Goal: Communication & Community: Answer question/provide support

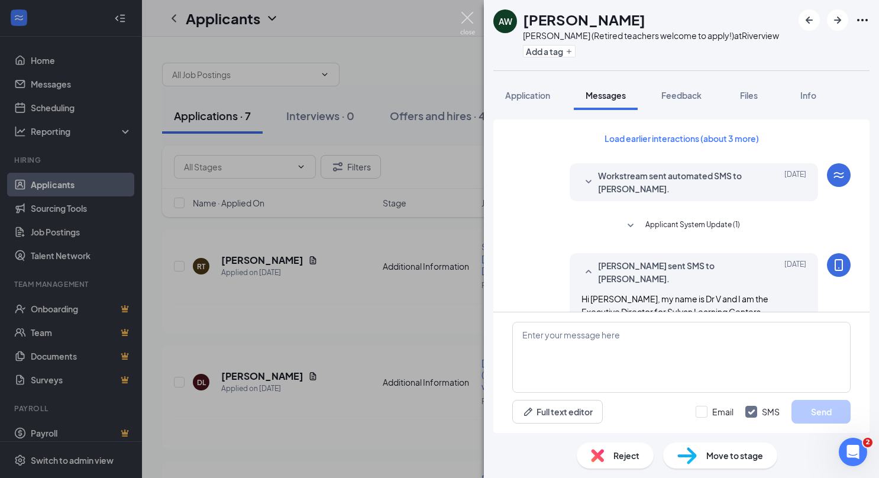
click at [466, 22] on img at bounding box center [467, 23] width 15 height 23
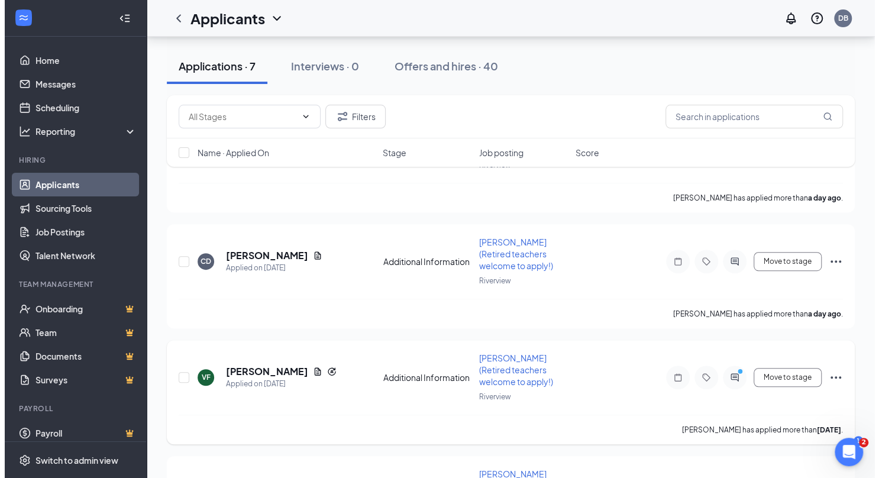
scroll to position [473, 0]
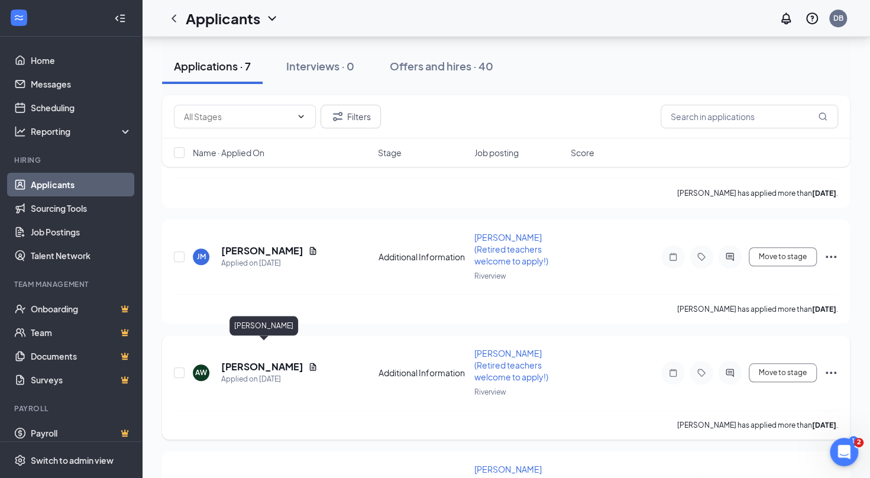
click at [266, 360] on h5 "[PERSON_NAME]" at bounding box center [262, 366] width 82 height 13
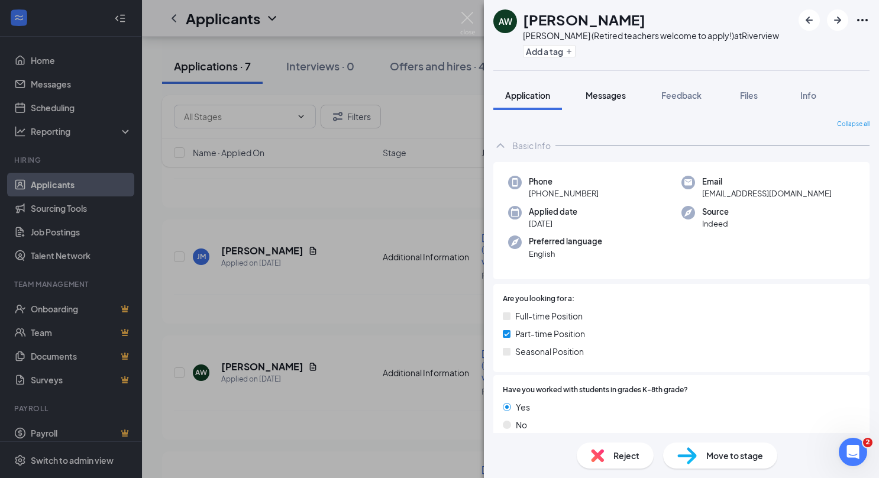
click at [611, 95] on span "Messages" at bounding box center [605, 95] width 40 height 11
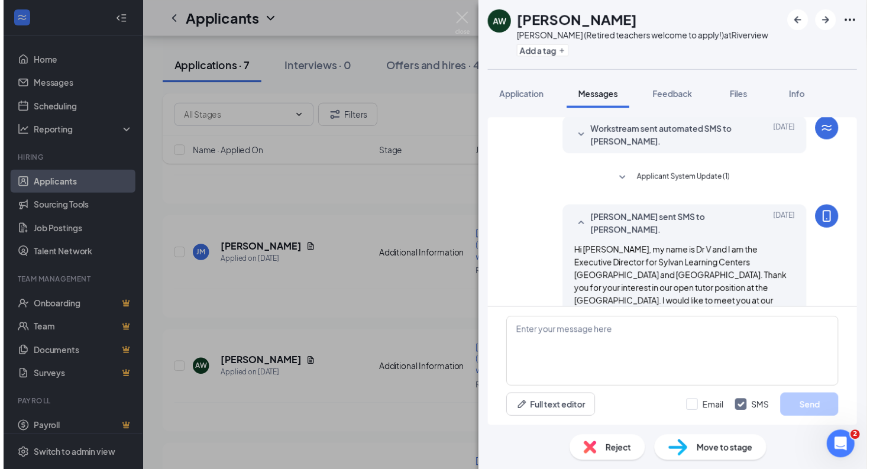
scroll to position [64, 0]
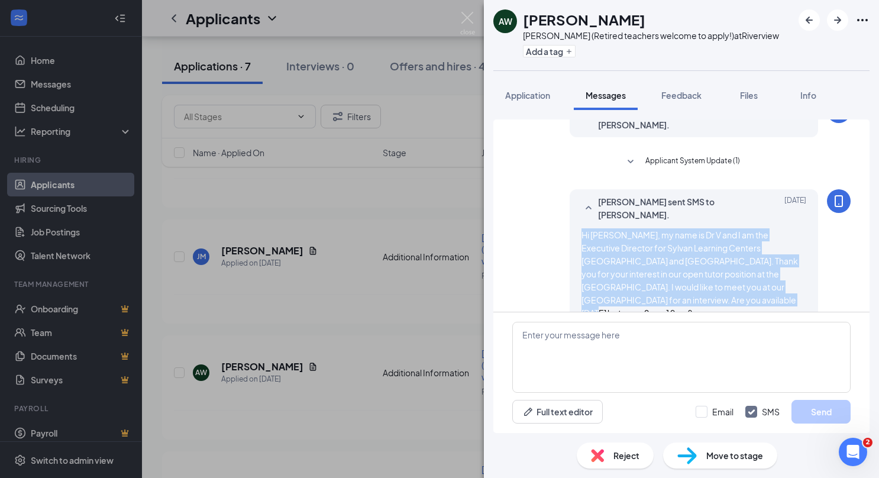
drag, startPoint x: 664, startPoint y: 296, endPoint x: 574, endPoint y: 232, distance: 110.1
click at [581, 232] on div "Hi [PERSON_NAME], my name is Dr V and I am the Executive Director for Sylvan Le…" at bounding box center [693, 273] width 225 height 91
copy span "Hi [PERSON_NAME], my name is Dr V and I am the Executive Director for Sylvan Le…"
click at [473, 18] on img at bounding box center [467, 23] width 15 height 23
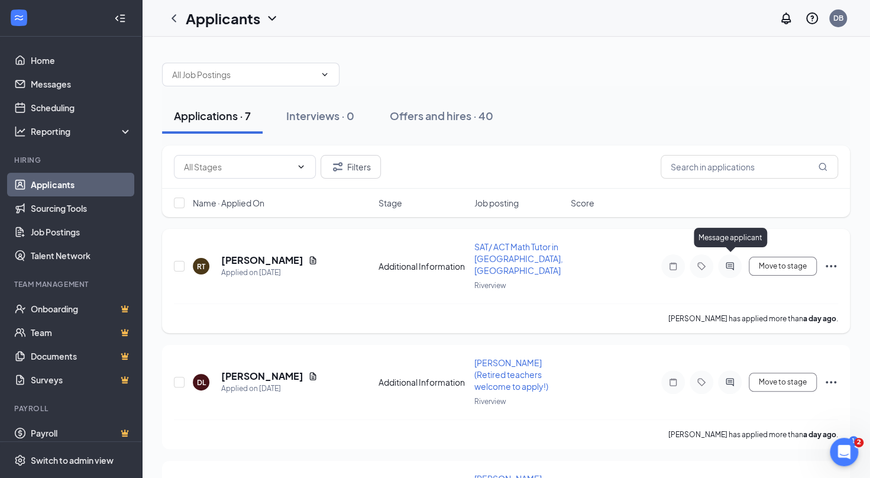
click at [733, 262] on icon "ActiveChat" at bounding box center [730, 266] width 8 height 8
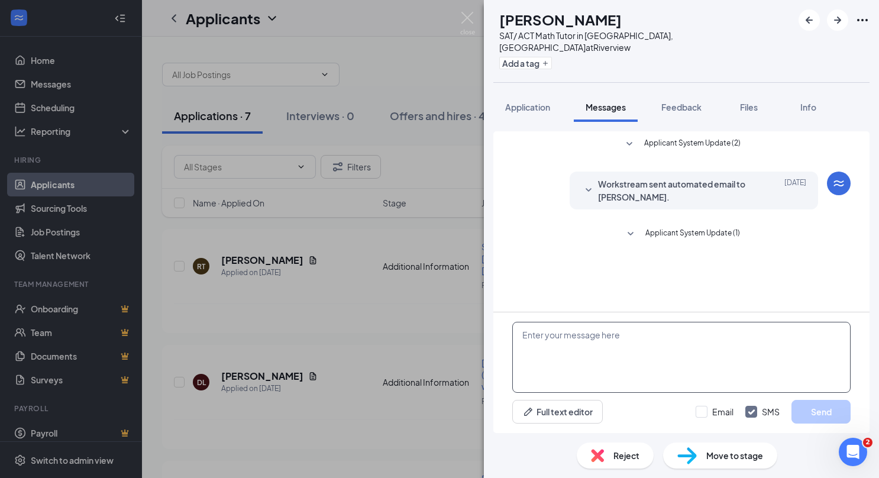
click at [587, 354] on textarea at bounding box center [681, 357] width 338 height 71
paste textarea "Hi [PERSON_NAME], my name is Dr V and I am the Executive Director for Sylvan Le…"
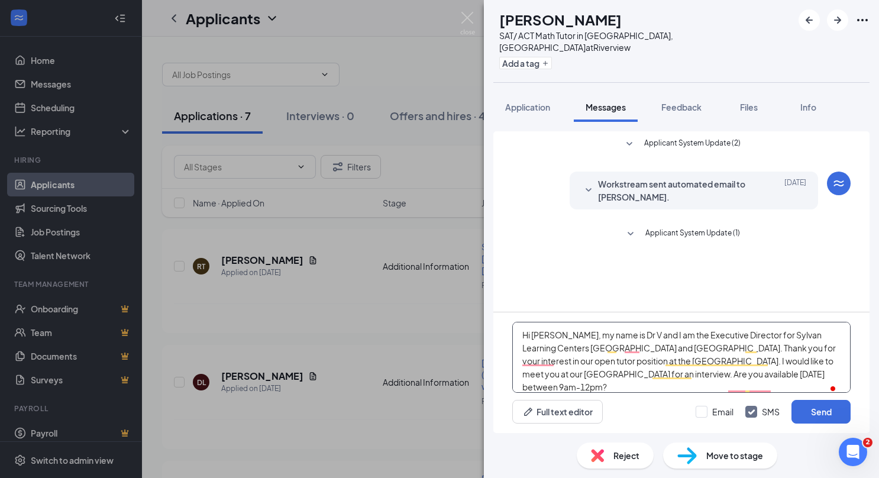
drag, startPoint x: 535, startPoint y: 335, endPoint x: 558, endPoint y: 332, distance: 23.8
click at [558, 332] on textarea "Hi [PERSON_NAME], my name is Dr V and I am the Executive Director for Sylvan Le…" at bounding box center [681, 357] width 338 height 71
drag, startPoint x: 742, startPoint y: 361, endPoint x: 830, endPoint y: 354, distance: 88.9
click at [833, 355] on textarea "Hi [PERSON_NAME], my name is Dr V and I am the Executive Director for Sylvan Le…" at bounding box center [681, 357] width 338 height 71
drag, startPoint x: 558, startPoint y: 371, endPoint x: 600, endPoint y: 371, distance: 42.0
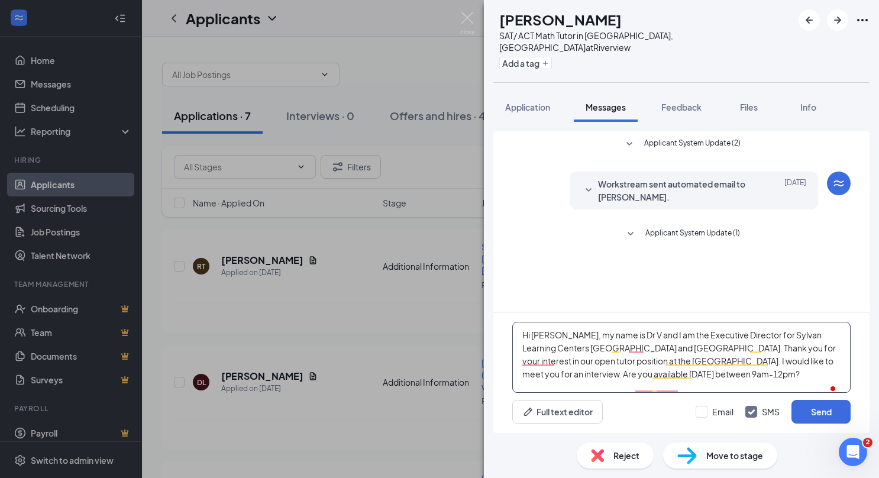
click at [600, 371] on textarea "Hi [PERSON_NAME], my name is Dr V and I am the Executive Director for Sylvan Le…" at bounding box center [681, 357] width 338 height 71
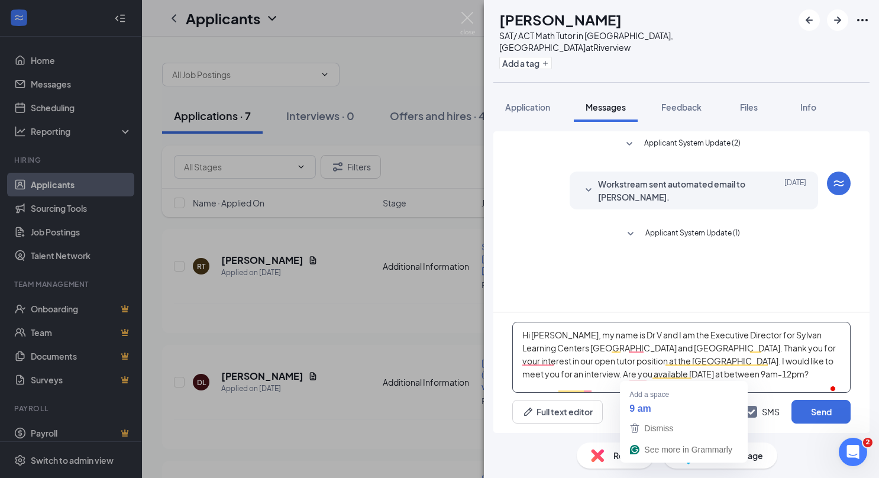
drag, startPoint x: 591, startPoint y: 374, endPoint x: 628, endPoint y: 373, distance: 36.7
click at [628, 373] on textarea "Hi [PERSON_NAME], my name is Dr V and I am the Executive Director for Sylvan Le…" at bounding box center [681, 357] width 338 height 71
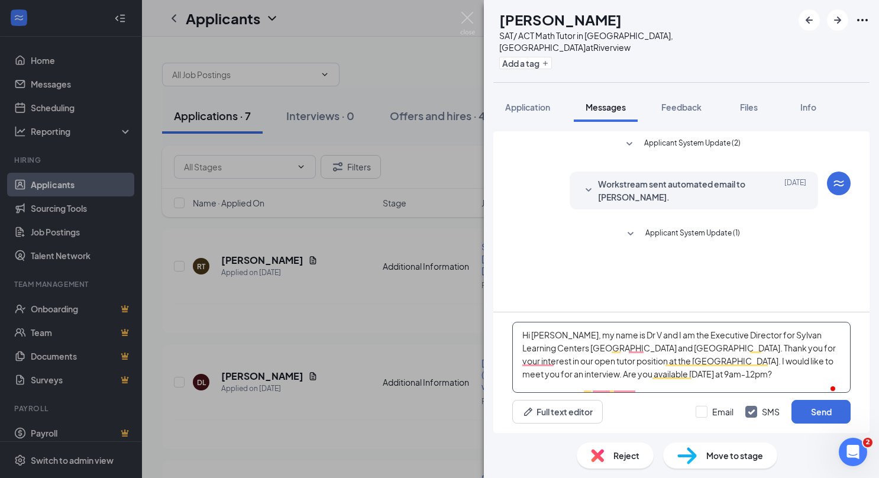
click at [559, 369] on textarea "Hi [PERSON_NAME], my name is Dr V and I am the Executive Director for Sylvan Le…" at bounding box center [681, 357] width 338 height 71
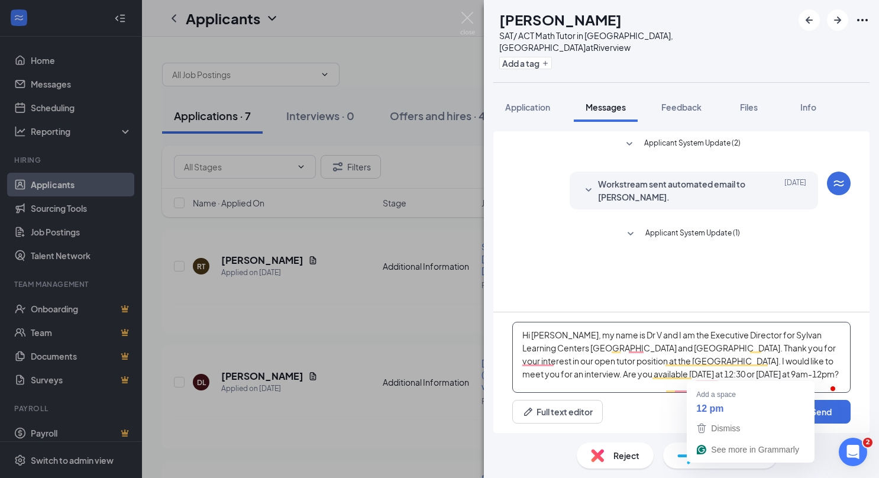
drag, startPoint x: 694, startPoint y: 374, endPoint x: 717, endPoint y: 374, distance: 23.1
click at [717, 374] on textarea "Hi [PERSON_NAME], my name is Dr V and I am the Executive Director for Sylvan Le…" at bounding box center [681, 357] width 338 height 71
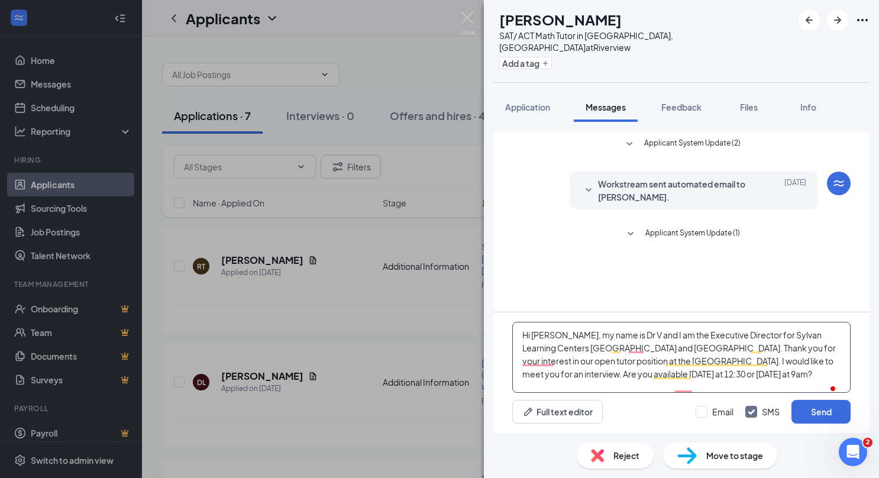
click at [629, 368] on textarea "Hi [PERSON_NAME], my name is Dr V and I am the Executive Director for Sylvan Le…" at bounding box center [681, 357] width 338 height 71
type textarea "Hi [PERSON_NAME], my name is Dr V and I am the Executive Director for Sylvan Le…"
click at [816, 415] on button "Send" at bounding box center [820, 412] width 59 height 24
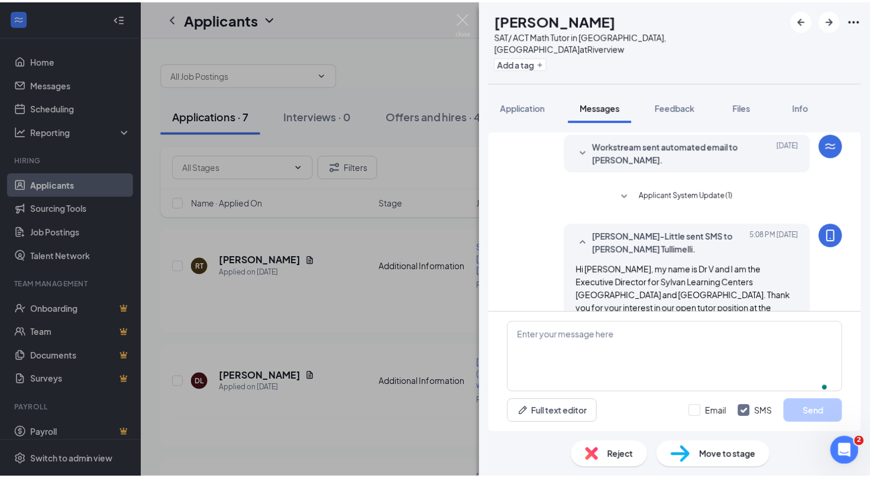
scroll to position [72, 0]
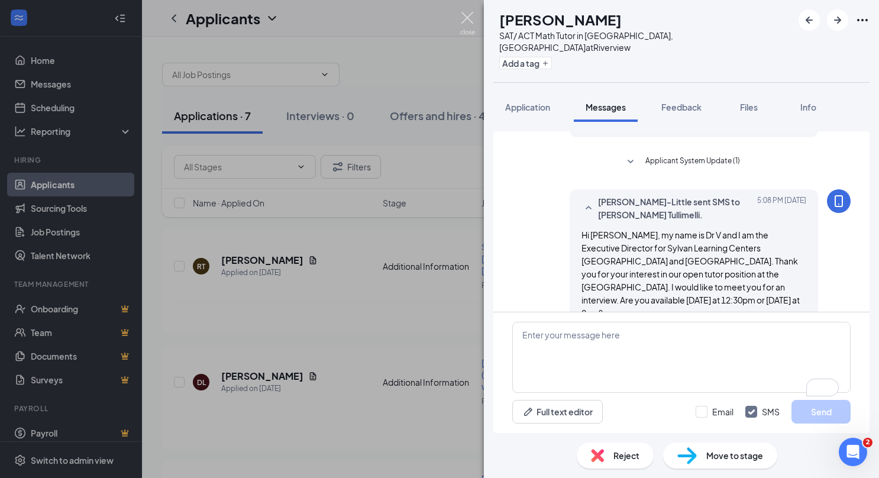
click at [467, 18] on img at bounding box center [467, 23] width 15 height 23
